Goal: Register for event/course

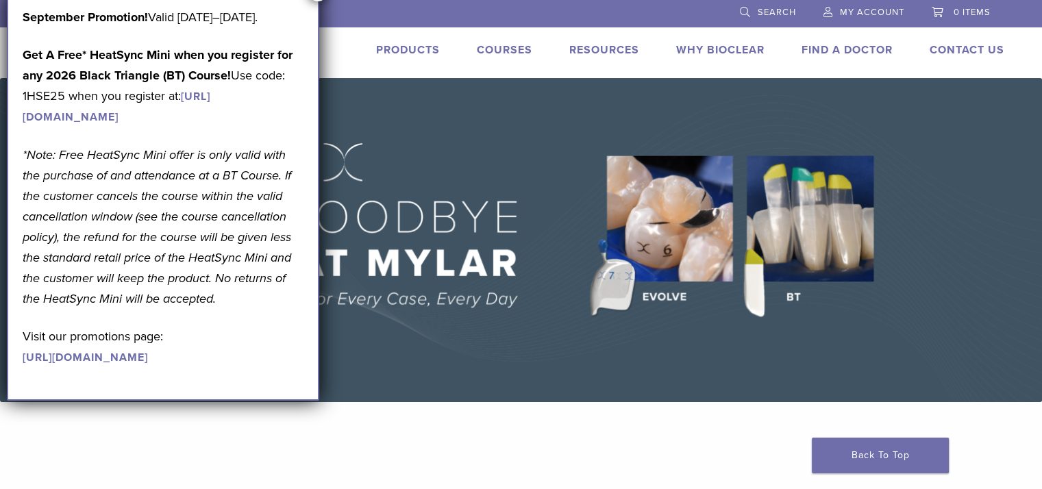
click at [570, 334] on img at bounding box center [521, 240] width 1042 height 324
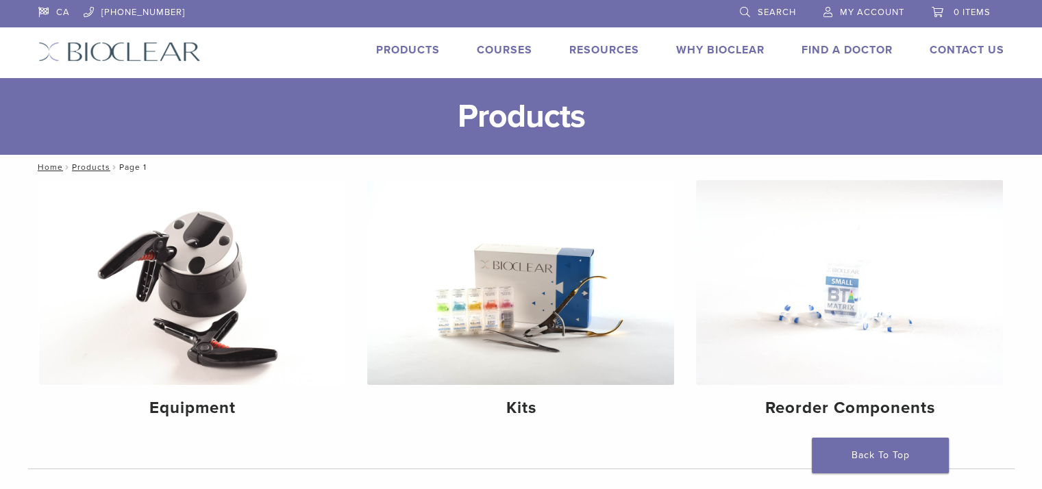
click at [524, 51] on link "Courses" at bounding box center [505, 50] width 56 height 14
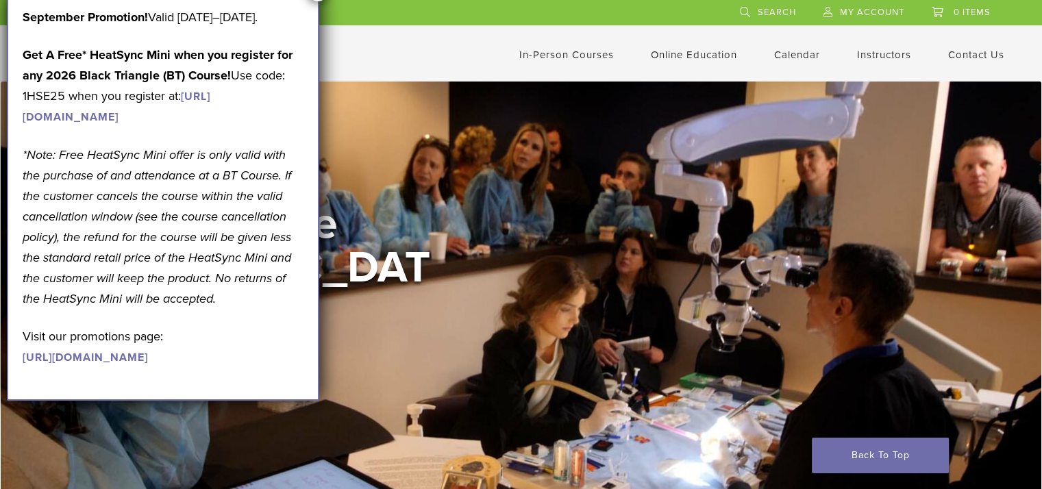
click at [356, 64] on div "In-Person Courses Online Education Interactive Self Guided Calendar Instructors…" at bounding box center [655, 55] width 739 height 26
click at [387, 400] on div "Welcome to the Learning Center View Courses" at bounding box center [522, 296] width 1042 height 428
click at [352, 215] on div "Welcome to the Learning Center View Courses" at bounding box center [522, 296] width 1042 height 428
drag, startPoint x: 321, startPoint y: 4, endPoint x: 391, endPoint y: 72, distance: 97.9
click at [391, 72] on header "CA 1.855.712.5327 Search My Account 0 items Cart No products in the cart. Back …" at bounding box center [521, 41] width 1042 height 82
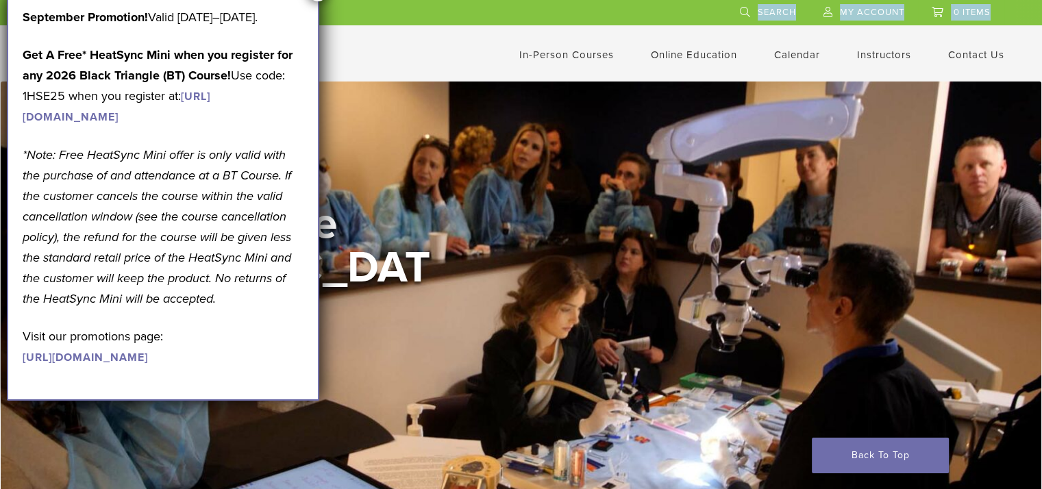
drag, startPoint x: 391, startPoint y: 72, endPoint x: 376, endPoint y: 45, distance: 31.6
click at [376, 45] on div "In-Person Courses Online Education Interactive Self Guided Calendar Instructors…" at bounding box center [655, 55] width 739 height 26
drag, startPoint x: 376, startPoint y: 45, endPoint x: 408, endPoint y: 223, distance: 181.2
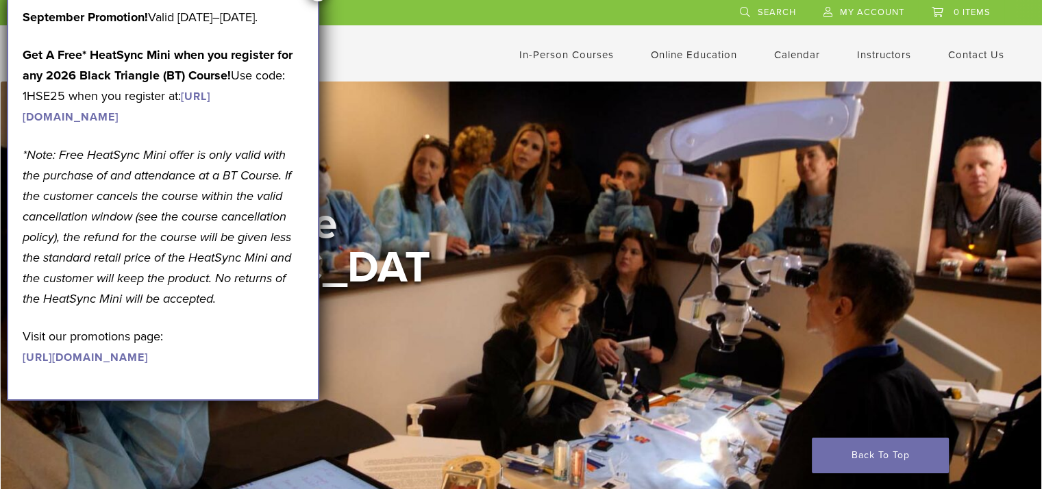
click at [408, 223] on div "Welcome to the Learning Center View Courses" at bounding box center [522, 296] width 1042 height 428
drag, startPoint x: 408, startPoint y: 223, endPoint x: 435, endPoint y: 236, distance: 29.4
click at [435, 236] on h2 "Welcome to the Learning Center" at bounding box center [233, 268] width 411 height 132
click at [210, 124] on link "https://www.bioclearmatrix.com/events/6-in-person-black-triangle-certification-…" at bounding box center [117, 107] width 188 height 34
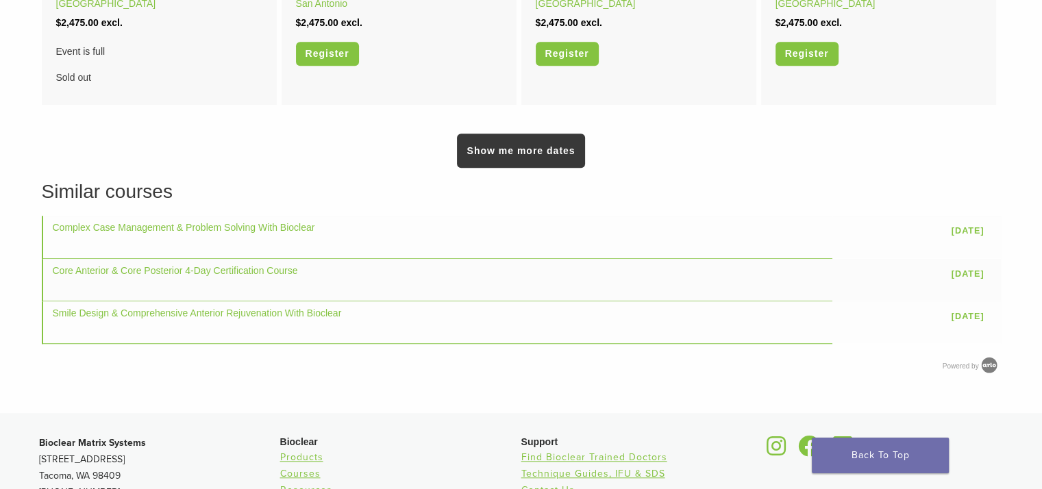
scroll to position [1069, 0]
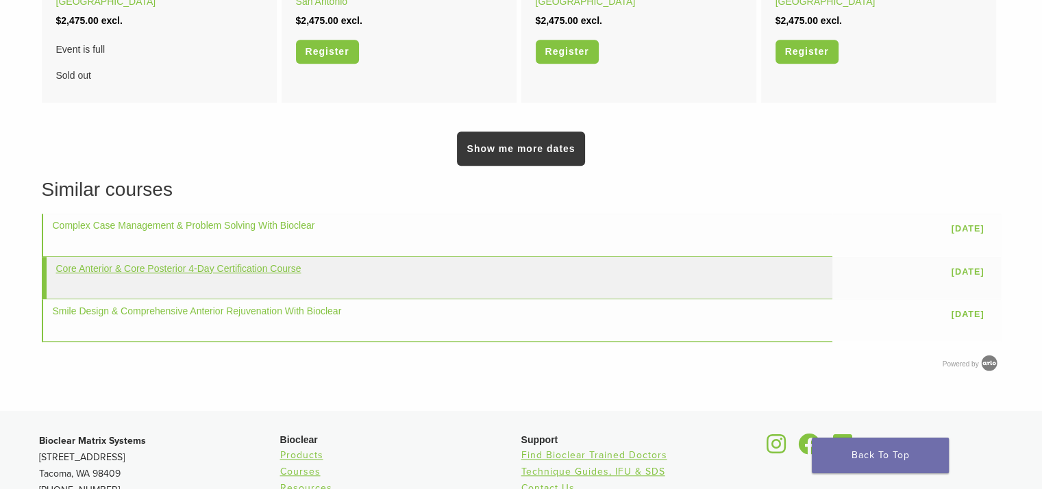
click at [276, 267] on link "Core Anterior & Core Posterior 4-Day Certification Course" at bounding box center [178, 268] width 245 height 11
